Goal: Communication & Community: Answer question/provide support

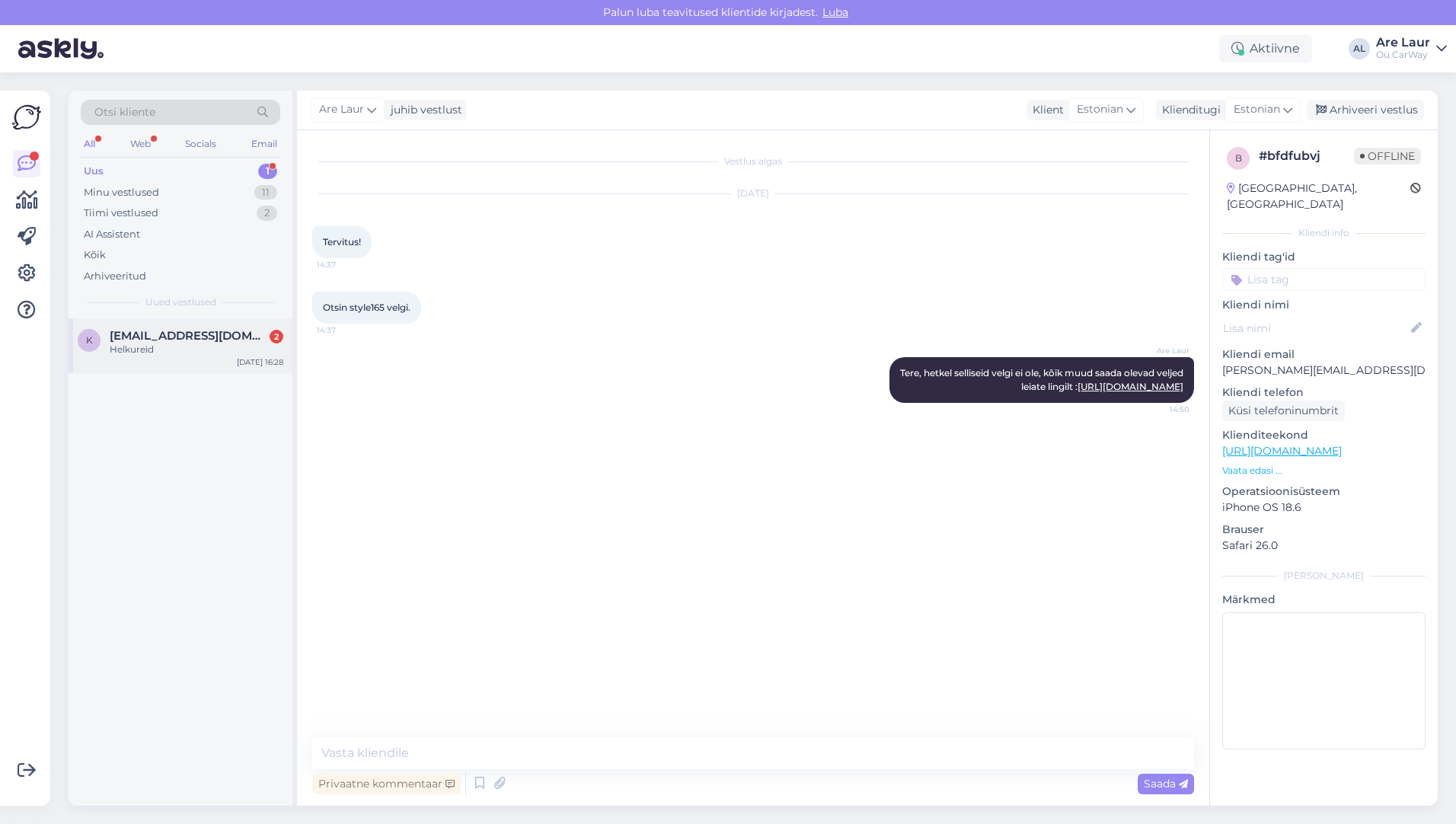
click at [159, 355] on div "Helkureid" at bounding box center [196, 349] width 174 height 13
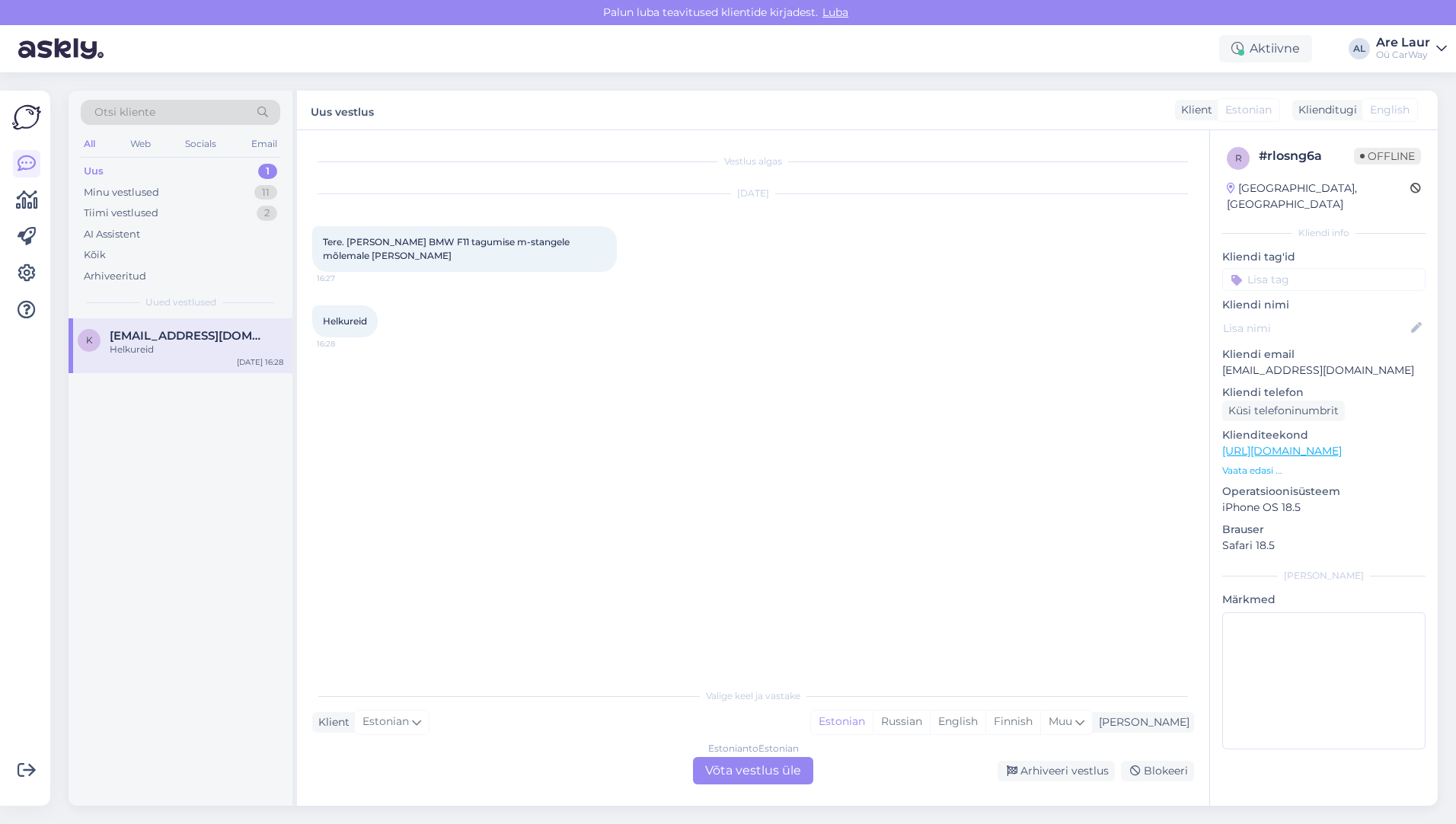
click at [716, 776] on div "Estonian to Estonian Võta vestlus üle" at bounding box center [753, 770] width 121 height 28
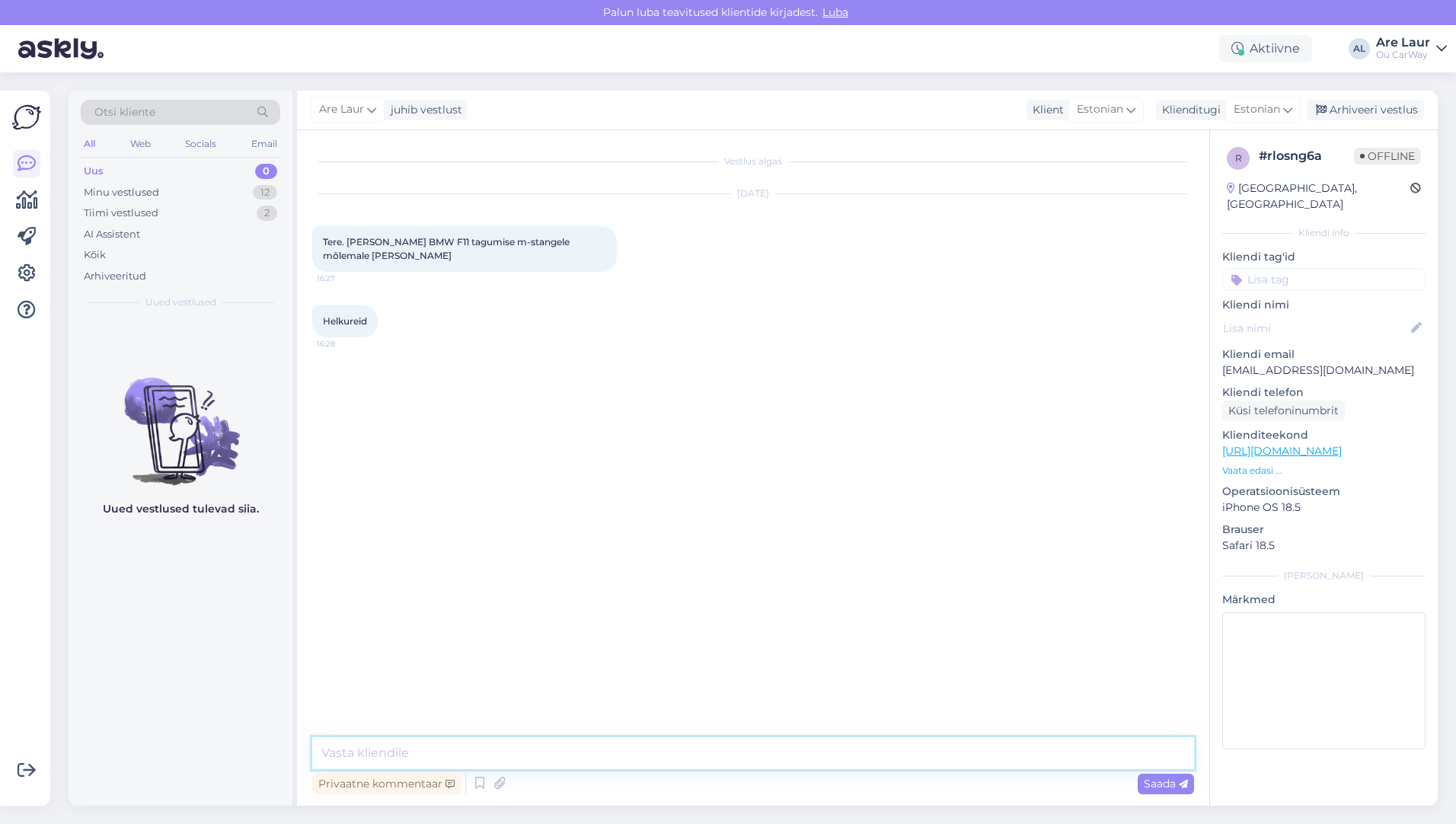
click at [512, 740] on textarea at bounding box center [753, 753] width 882 height 32
click at [717, 750] on textarea "Tere, jah on olemas 25€ kui ise järgi tulla, saatmisel lisandub posttasu ja km." at bounding box center [753, 753] width 882 height 32
type textarea "Tere, jah on olemas 25€ kui ise järgi tulla, saatmisel lisandub postitasu ja km."
click at [1176, 787] on span "Saada" at bounding box center [1166, 783] width 44 height 13
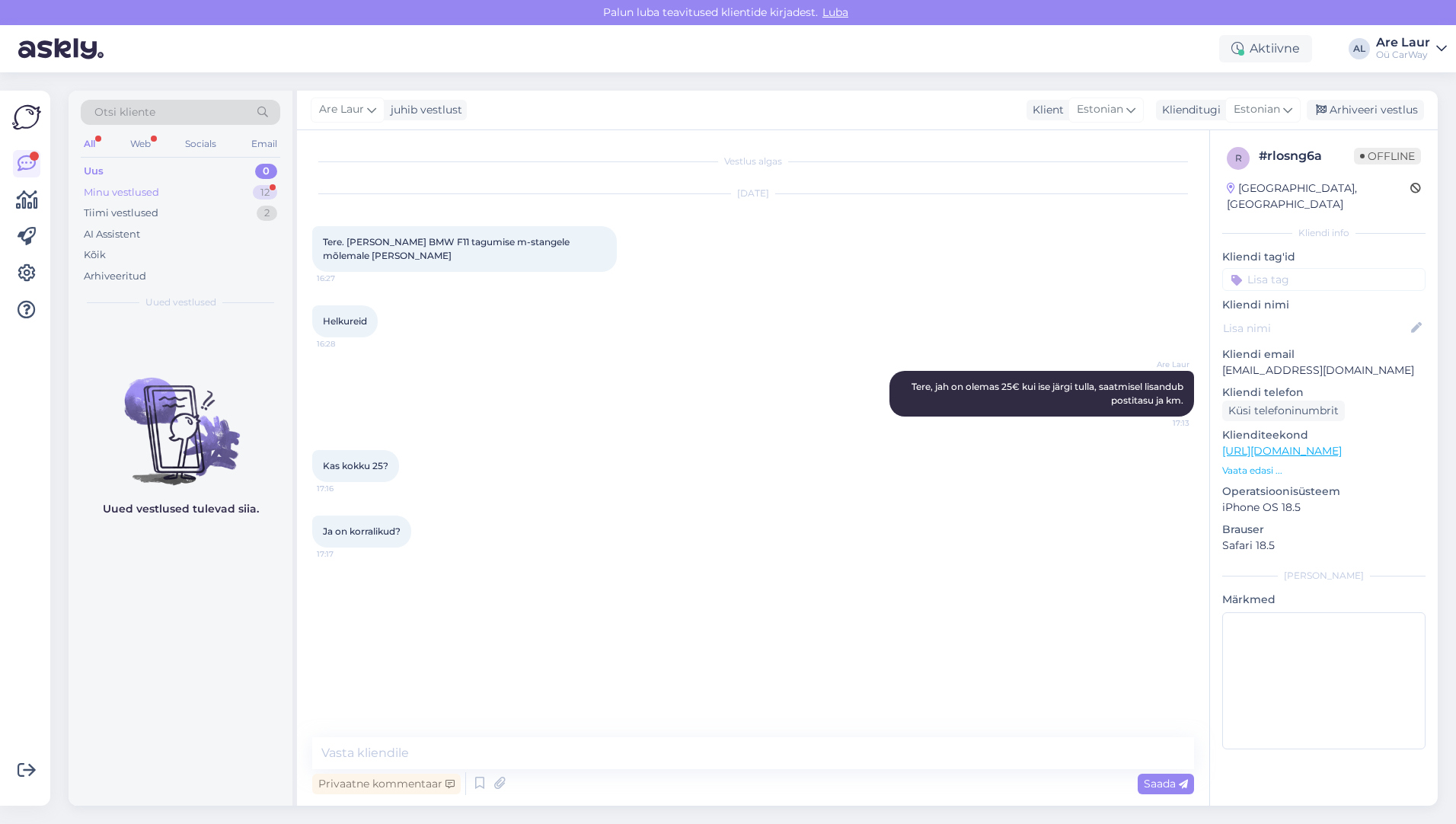
click at [143, 194] on div "Minu vestlused" at bounding box center [121, 192] width 75 height 15
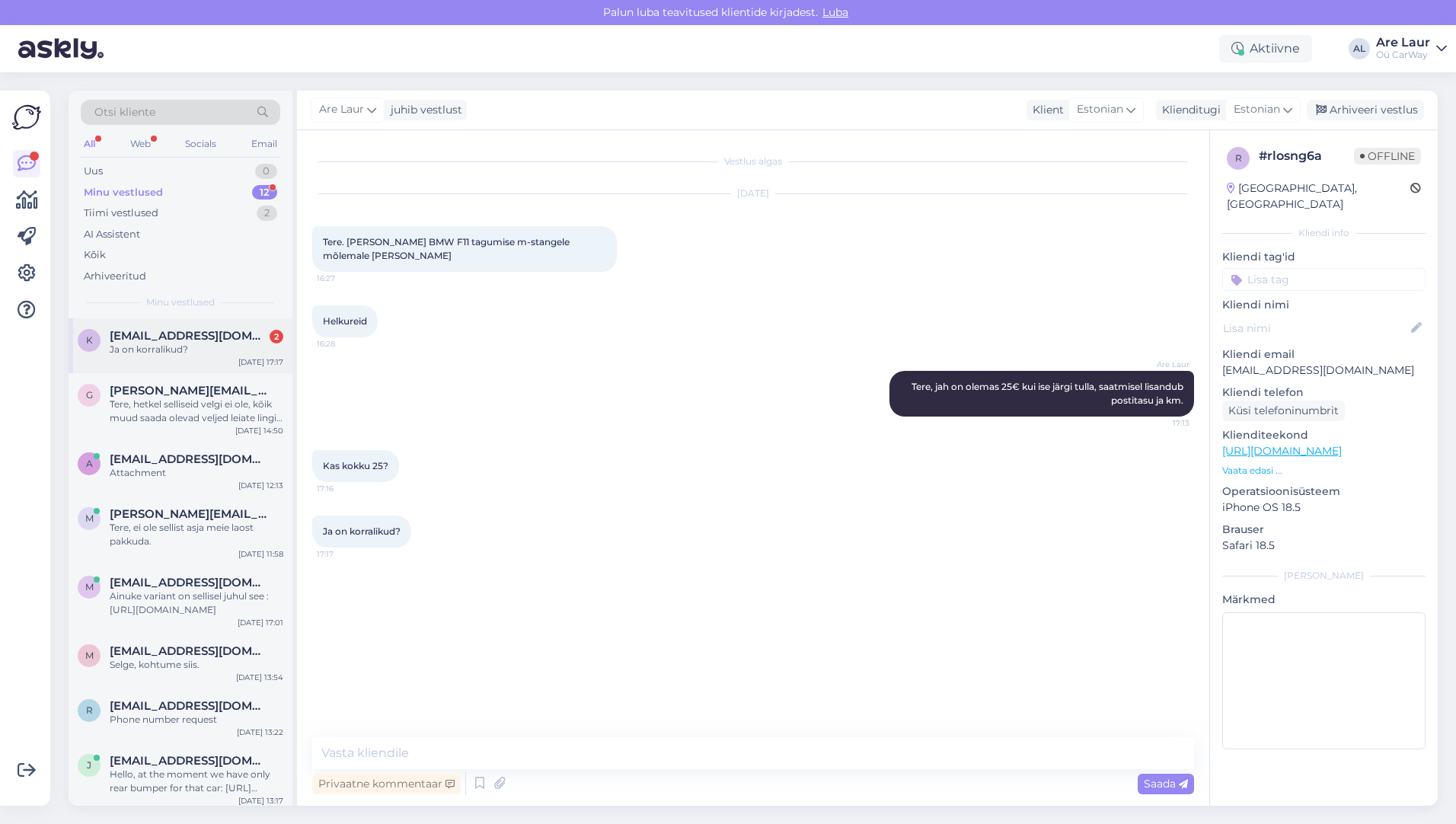
click at [178, 349] on div "Ja on korralikud?" at bounding box center [196, 349] width 174 height 13
click at [413, 751] on textarea at bounding box center [753, 753] width 882 height 32
type textarea "Terved ja pragudeta, kasutatud [PERSON_NAME] :)"
